Goal: Task Accomplishment & Management: Use online tool/utility

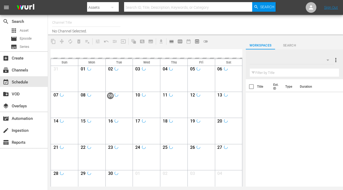
type input "talkSPORT (1979)"
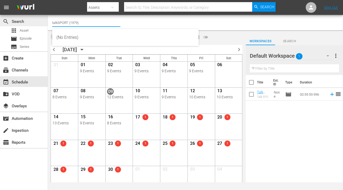
drag, startPoint x: 85, startPoint y: 24, endPoint x: 45, endPoint y: 18, distance: 40.9
click at [48, 0] on div "search Search apps Asset movie Episode subtitles Series add_box Create subscrip…" at bounding box center [195, 0] width 295 height 0
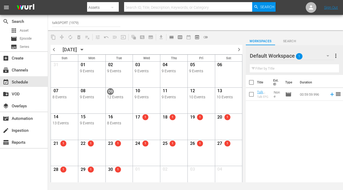
click at [229, 35] on div "content_copy compress autorenew_outlined delete_forever_outlined playlist_remov…" at bounding box center [146, 37] width 197 height 10
